Goal: Information Seeking & Learning: Learn about a topic

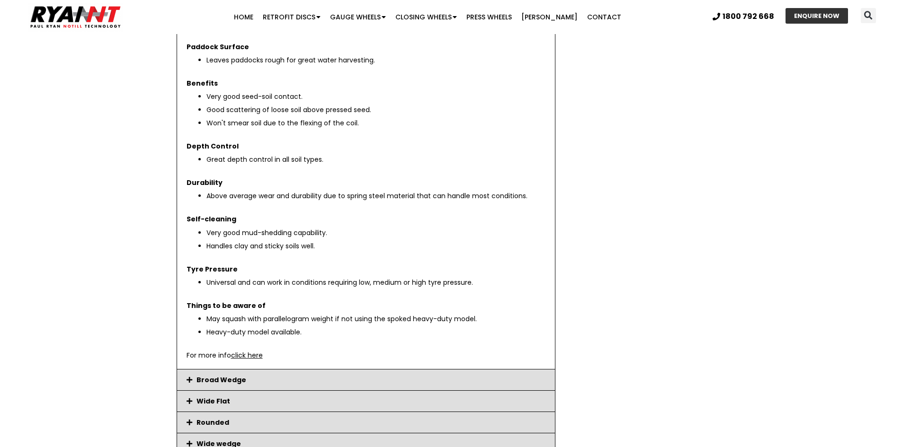
scroll to position [1609, 0]
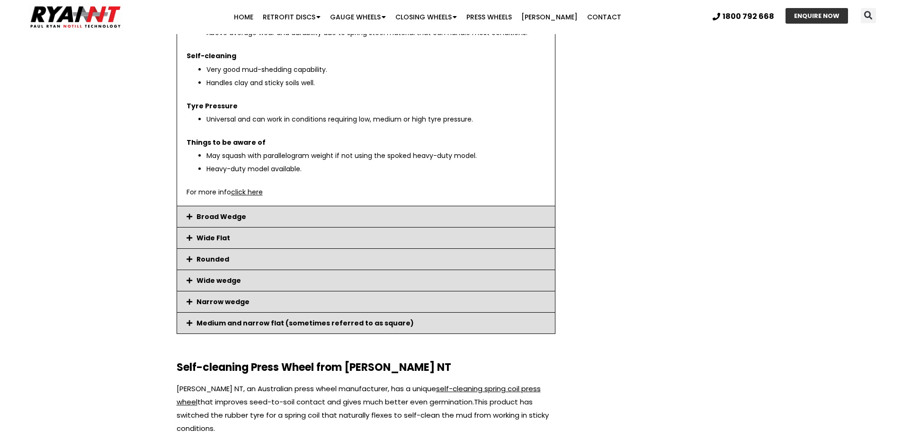
click at [214, 258] on link "Rounded" at bounding box center [212, 259] width 33 height 9
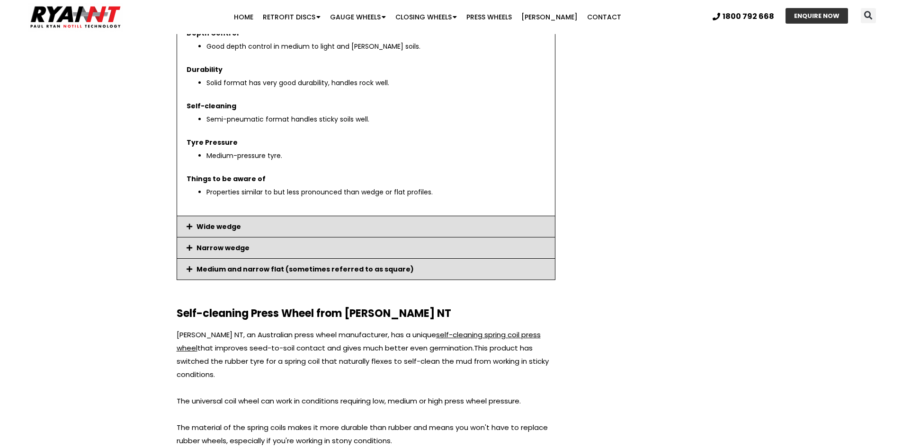
click at [221, 267] on link "Medium and narrow flat (sometimes referred to as square)" at bounding box center [304, 269] width 217 height 9
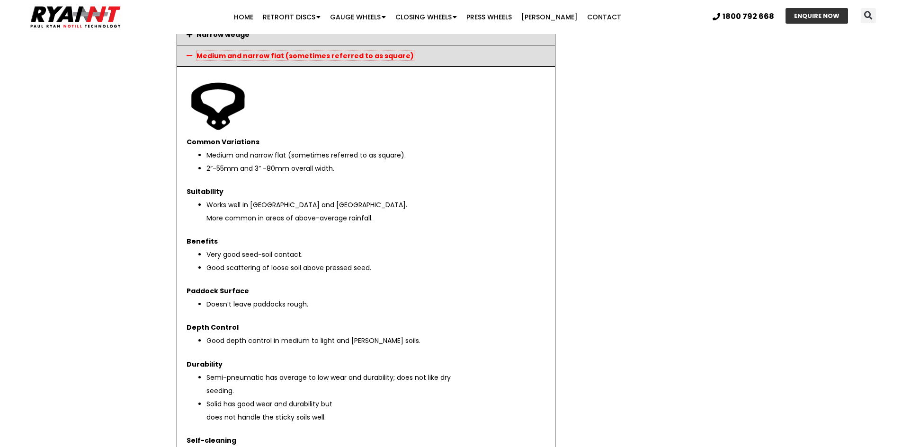
scroll to position [1041, 0]
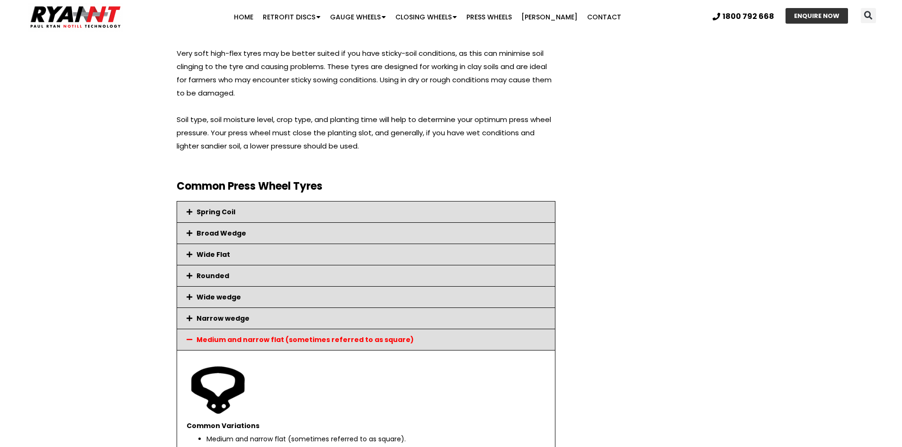
click at [221, 252] on link "Wide Flat" at bounding box center [213, 254] width 34 height 9
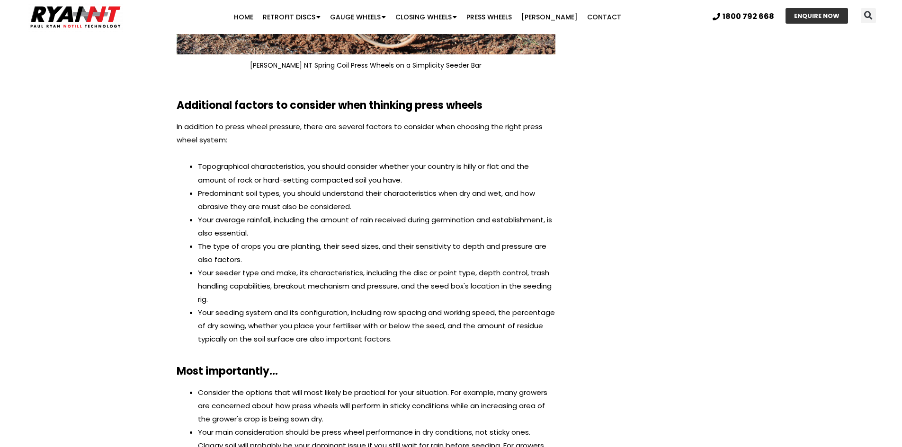
scroll to position [2367, 0]
